Goal: Transaction & Acquisition: Book appointment/travel/reservation

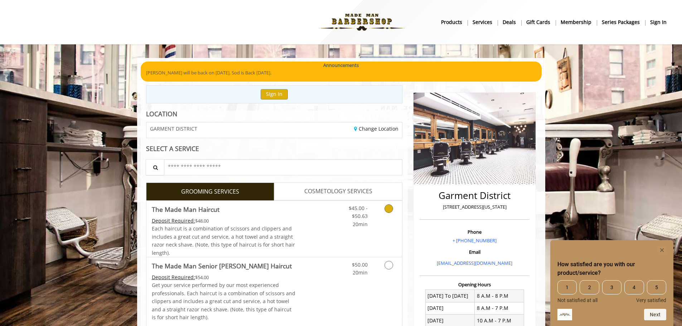
click at [390, 208] on icon "Grooming services" at bounding box center [389, 209] width 9 height 9
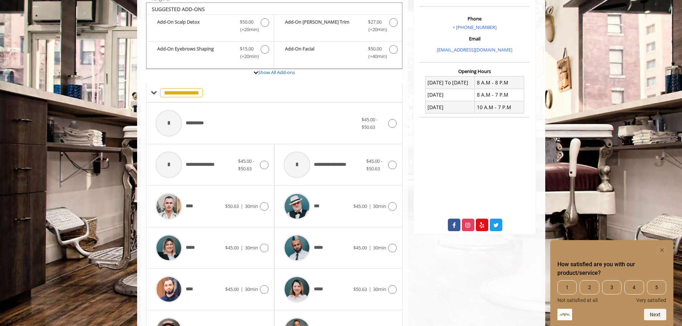
scroll to position [216, 0]
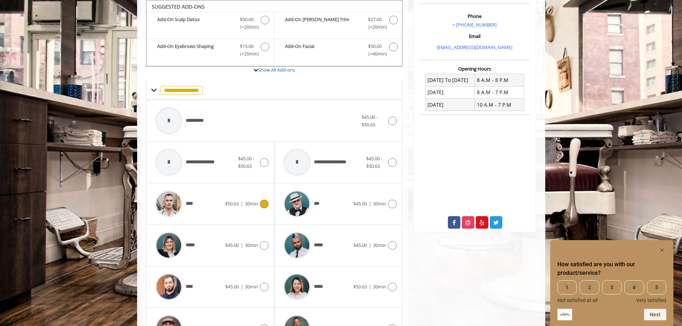
click at [263, 204] on icon at bounding box center [264, 204] width 9 height 9
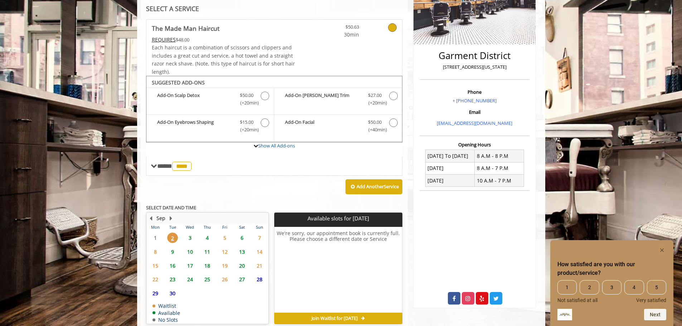
scroll to position [160, 0]
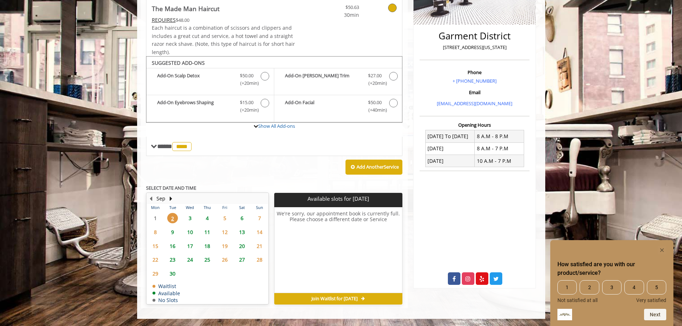
click at [191, 217] on span "3" at bounding box center [190, 218] width 11 height 10
click at [207, 218] on span "4" at bounding box center [207, 218] width 11 height 10
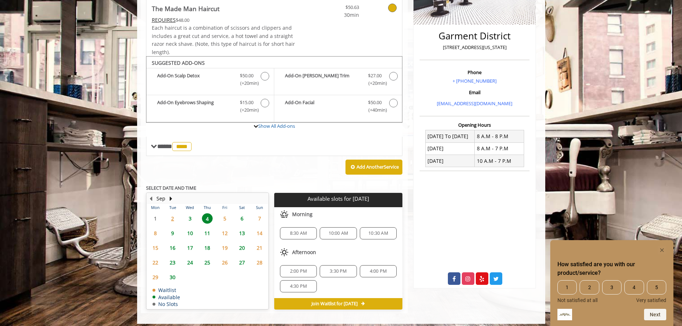
scroll to position [165, 0]
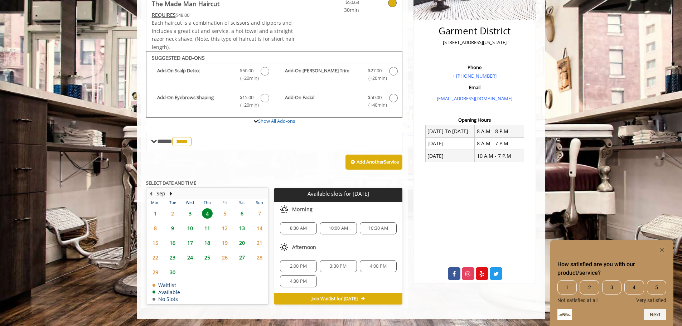
click at [225, 215] on span "5" at bounding box center [225, 213] width 11 height 10
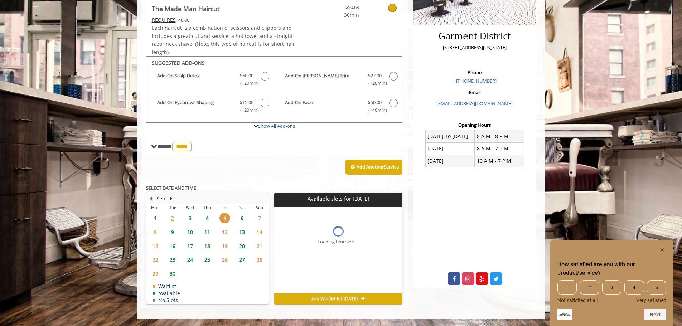
scroll to position [160, 0]
click at [242, 217] on span "6" at bounding box center [242, 218] width 11 height 10
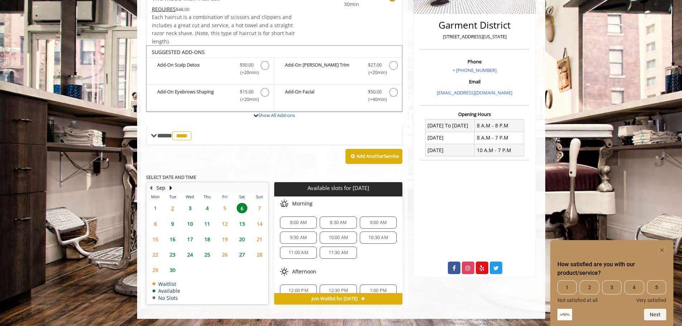
click at [191, 222] on span "10" at bounding box center [190, 224] width 11 height 10
click at [156, 223] on span "8" at bounding box center [155, 224] width 11 height 10
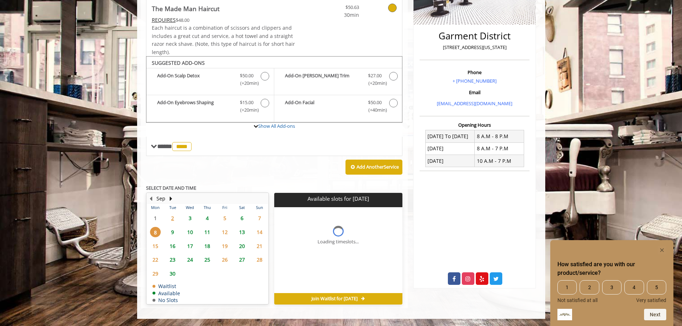
scroll to position [160, 0]
click at [226, 218] on span "5" at bounding box center [225, 218] width 11 height 10
click at [244, 220] on span "6" at bounding box center [242, 218] width 11 height 10
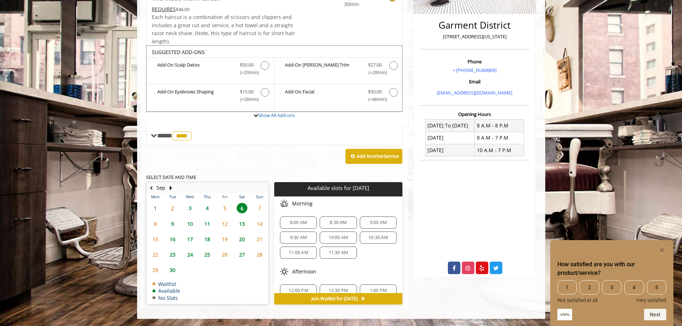
click at [260, 208] on span "7" at bounding box center [259, 208] width 11 height 10
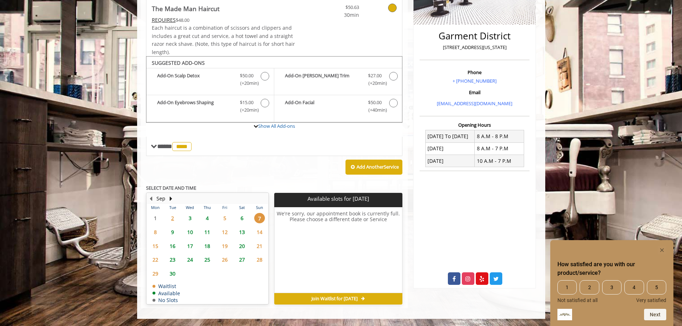
click at [171, 232] on span "9" at bounding box center [172, 232] width 11 height 10
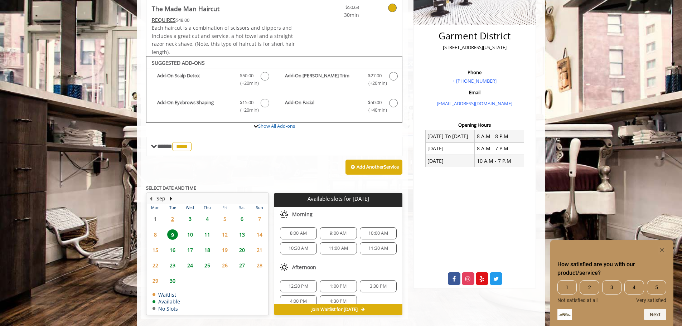
scroll to position [171, 0]
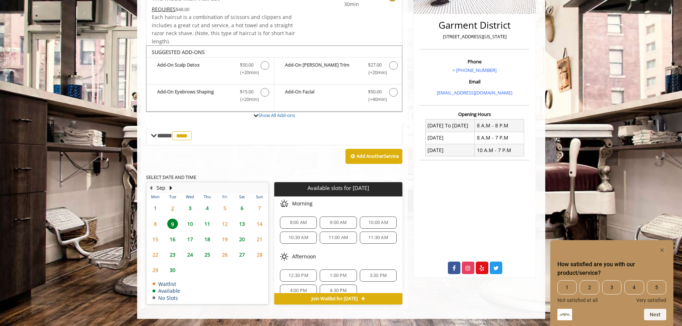
click at [244, 211] on span "6" at bounding box center [242, 208] width 11 height 10
click at [342, 220] on span "8:30 AM" at bounding box center [338, 223] width 17 height 6
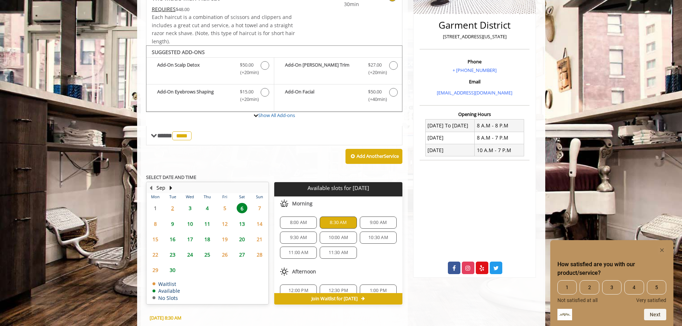
scroll to position [300, 0]
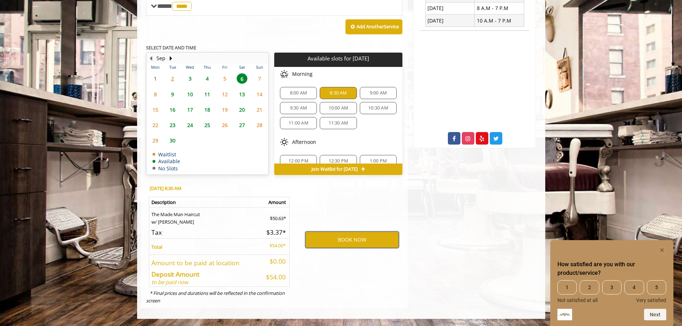
click at [359, 239] on button "BOOK NOW" at bounding box center [352, 240] width 93 height 16
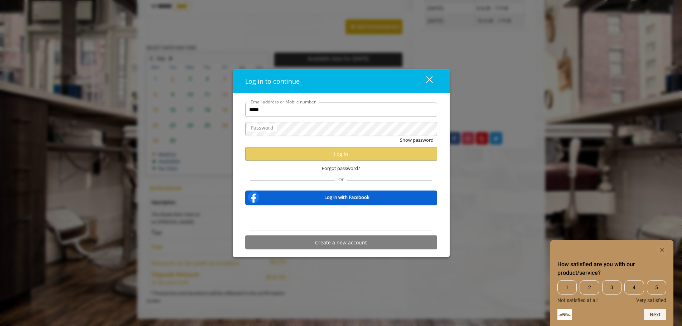
type input "**********"
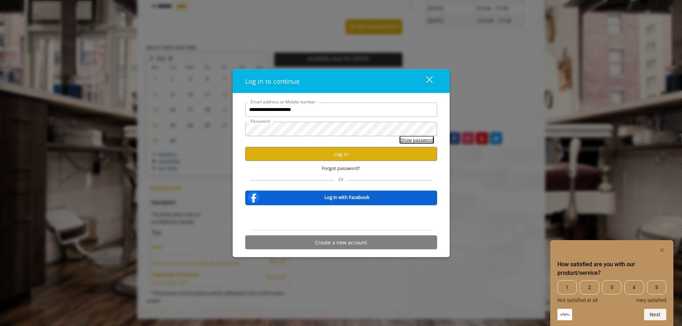
click at [416, 137] on button "Show password" at bounding box center [417, 140] width 34 height 8
click at [341, 154] on button "Log in" at bounding box center [341, 154] width 192 height 14
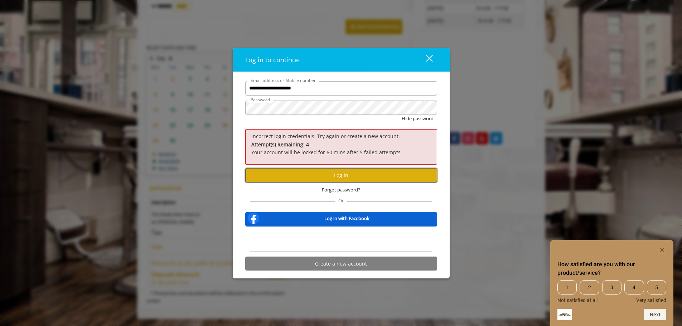
click at [339, 174] on button "Log in" at bounding box center [341, 175] width 192 height 14
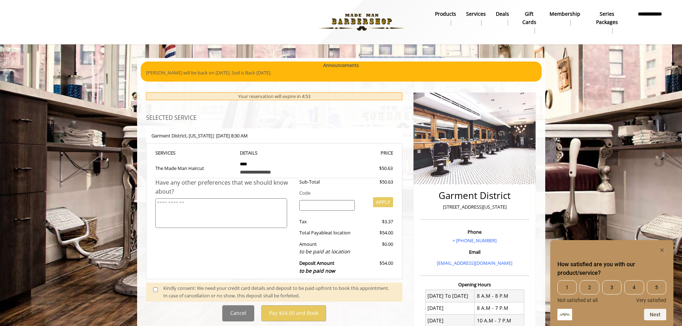
scroll to position [79, 0]
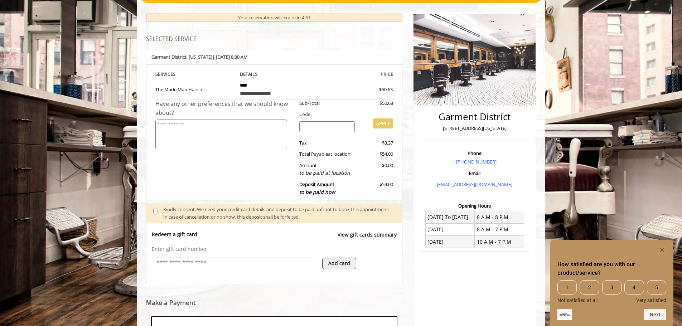
click at [218, 263] on input "text" at bounding box center [233, 263] width 155 height 9
type input "**********"
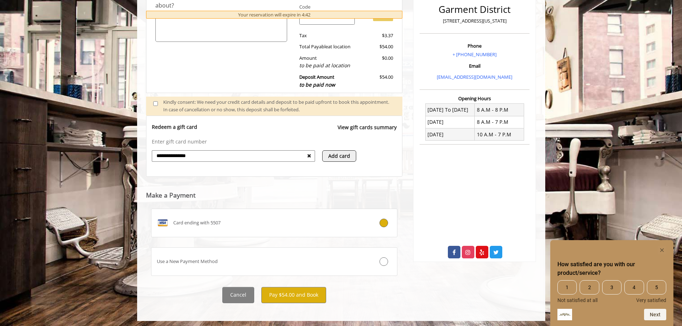
scroll to position [188, 0]
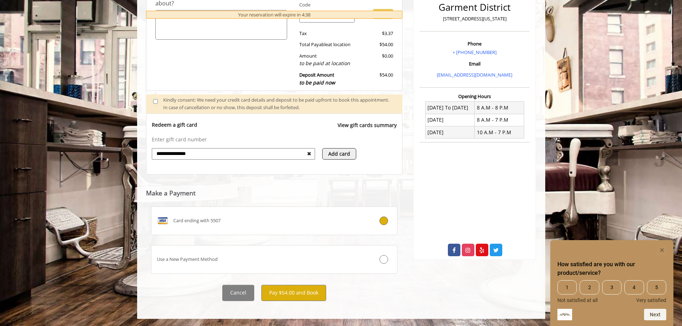
click at [309, 152] on icon at bounding box center [309, 153] width 4 height 5
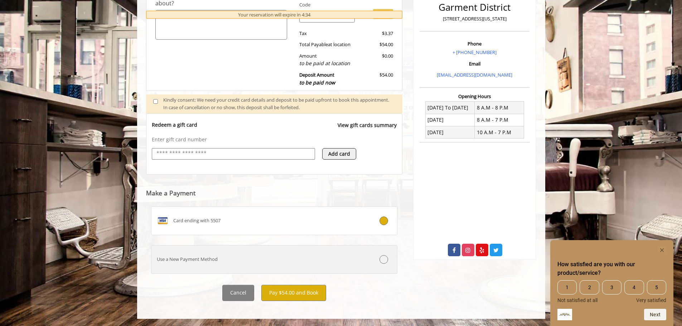
click at [387, 259] on icon at bounding box center [384, 259] width 9 height 9
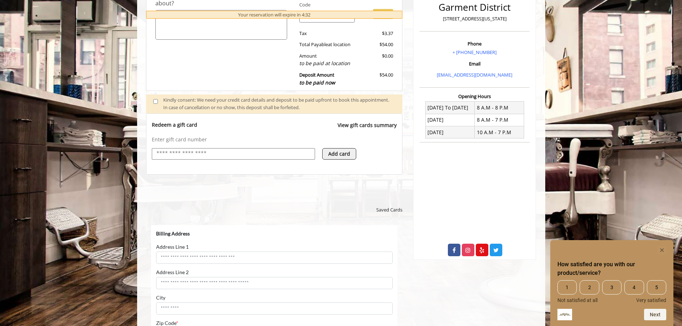
scroll to position [0, 0]
select select "***"
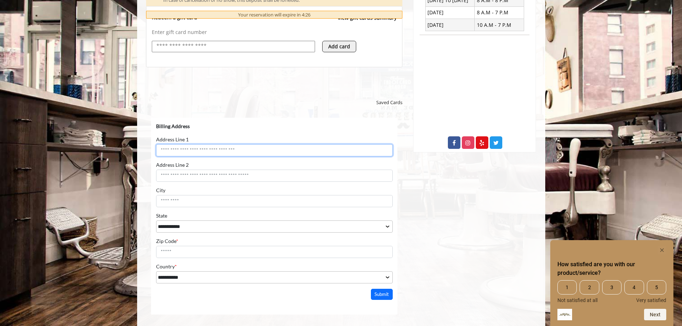
click at [250, 152] on input "Address Line 1" at bounding box center [274, 150] width 237 height 12
type input "**********"
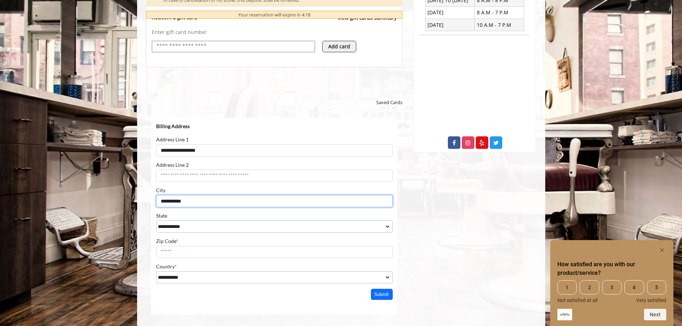
type input "**********"
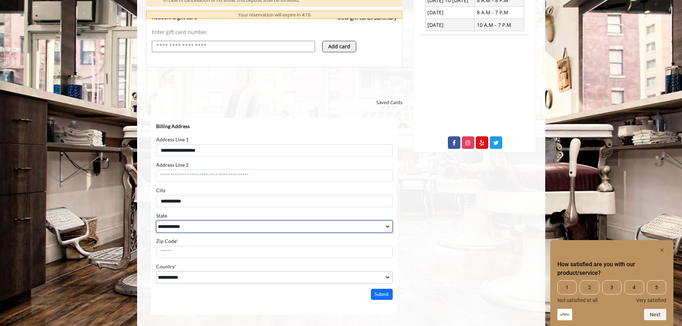
select select "**"
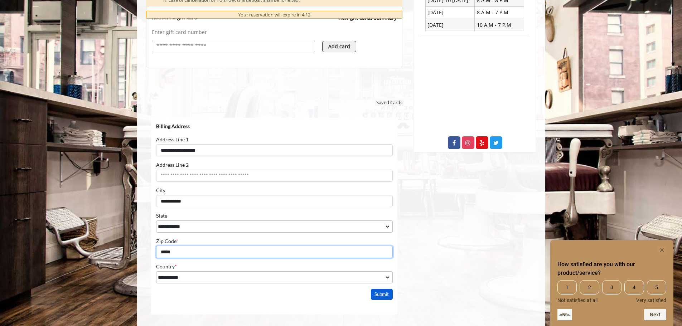
type input "*****"
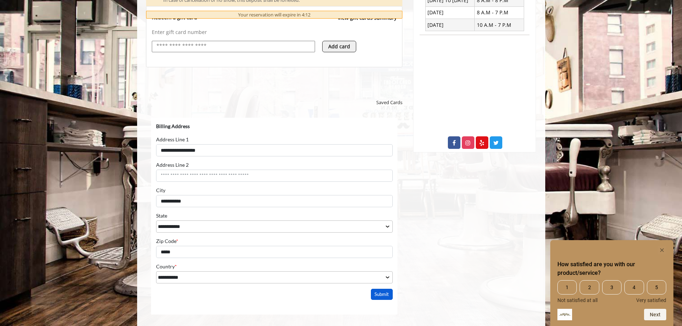
click at [382, 295] on button "Submit" at bounding box center [382, 294] width 22 height 11
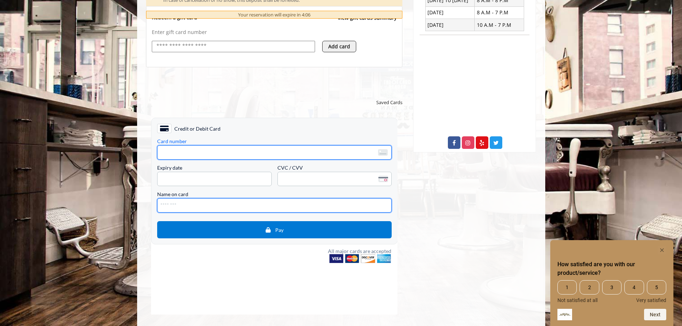
type input "**********"
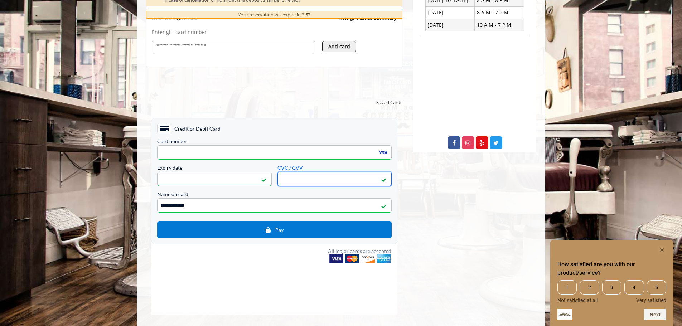
scroll to position [332, 0]
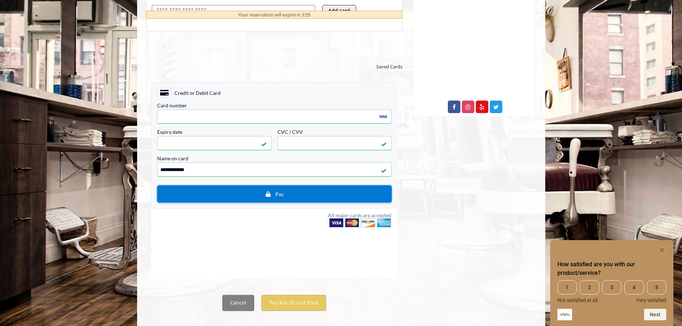
click at [277, 195] on span "Pay" at bounding box center [279, 194] width 8 height 6
